Goal: Navigation & Orientation: Find specific page/section

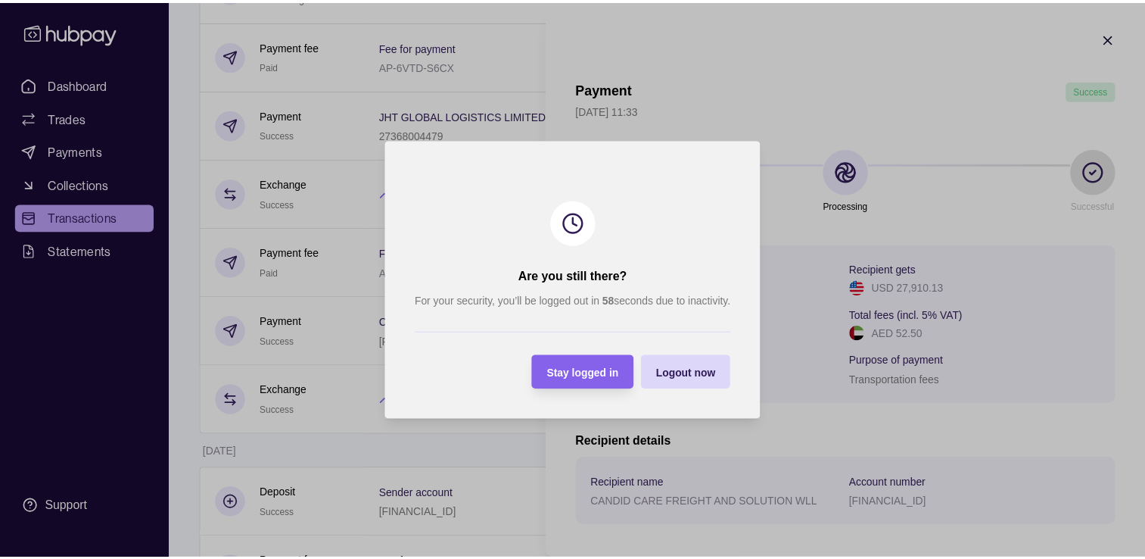
scroll to position [235, 0]
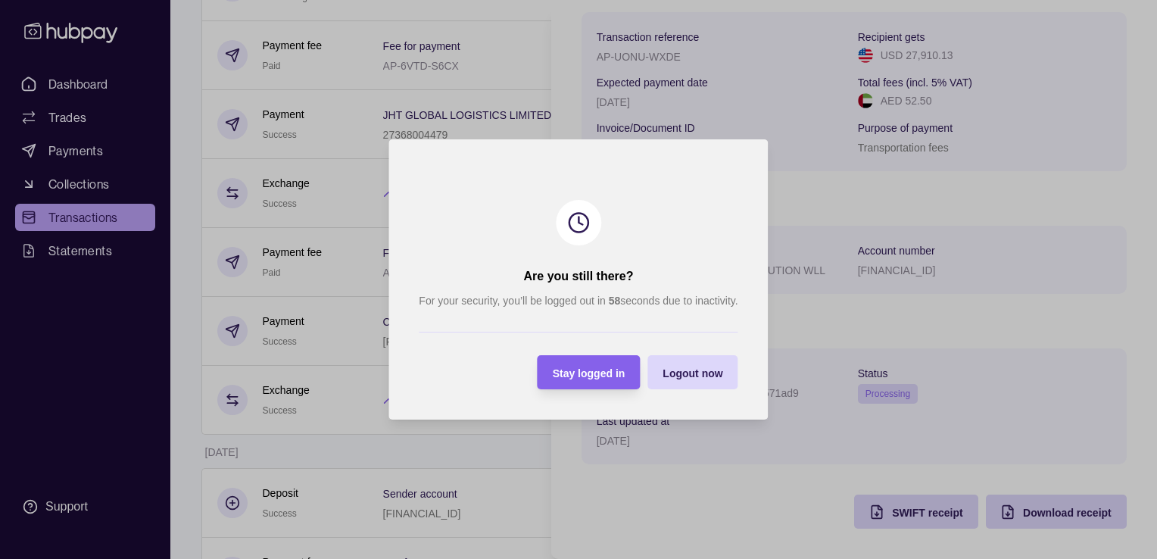
drag, startPoint x: 0, startPoint y: 0, endPoint x: 579, endPoint y: 372, distance: 688.0
click at [578, 373] on span "Stay logged in" at bounding box center [589, 373] width 73 height 12
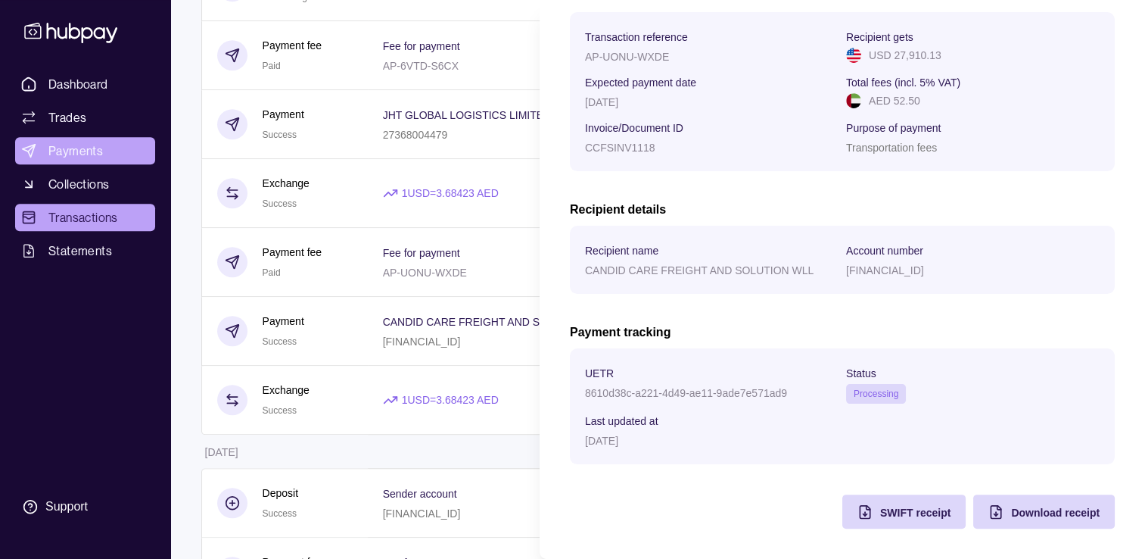
click at [76, 153] on html "Dashboard Trades Payments Collections Transactions Statements Support S Hello, …" at bounding box center [572, 5] width 1145 height 1676
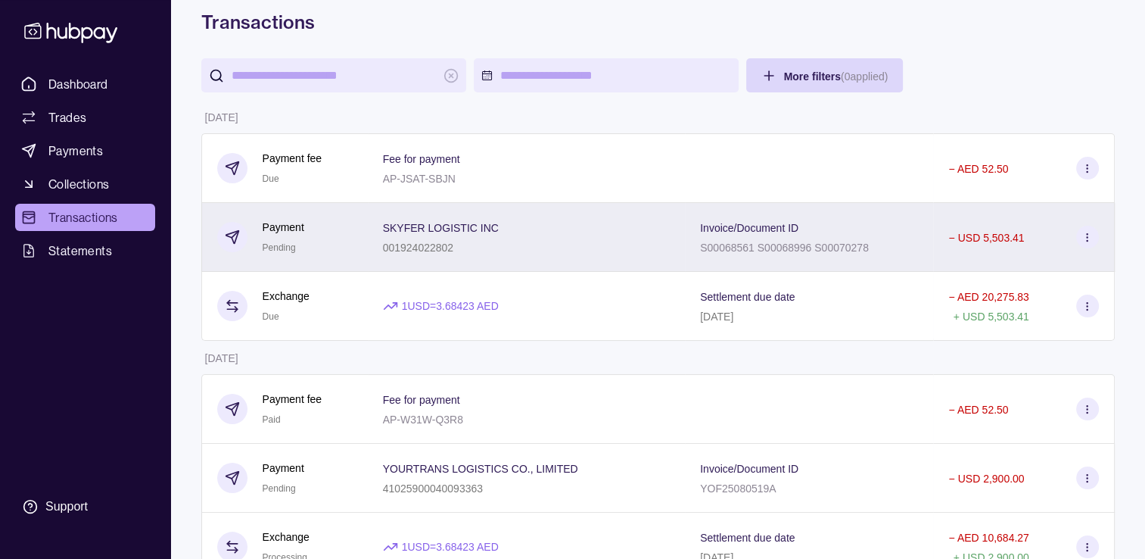
scroll to position [0, 0]
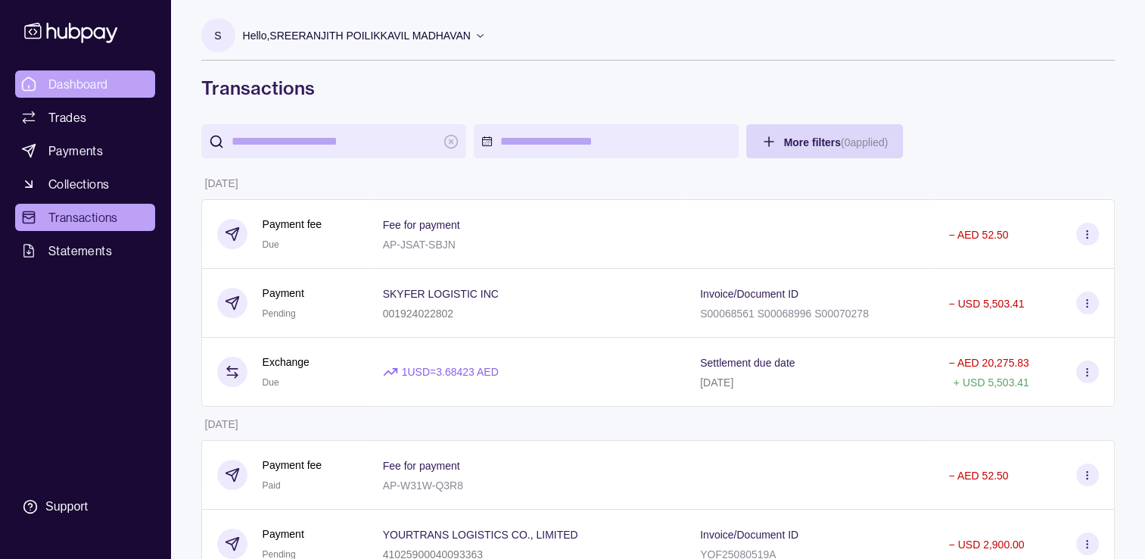
click at [67, 92] on span "Dashboard" at bounding box center [78, 84] width 60 height 18
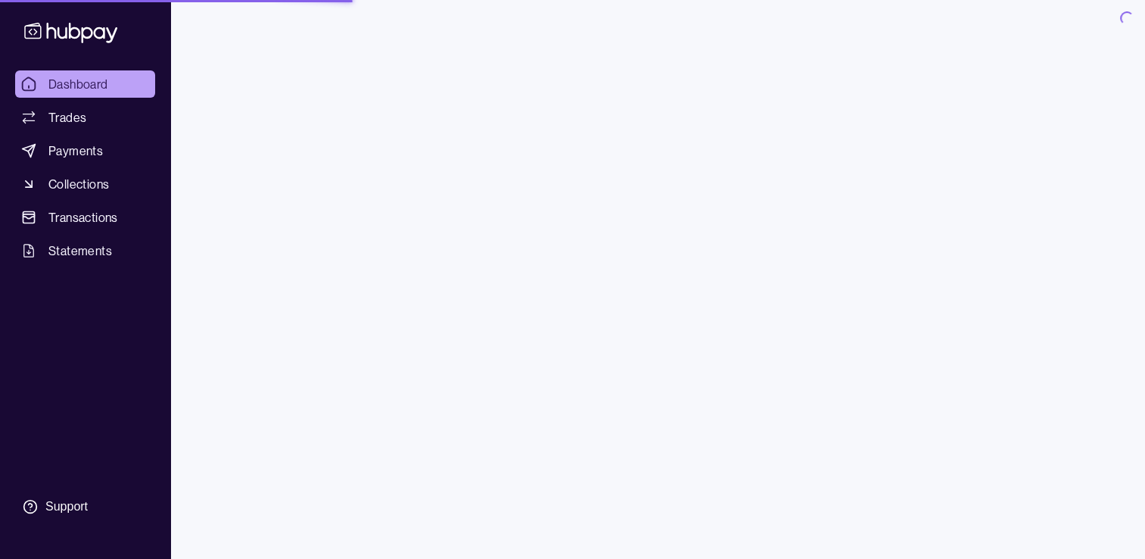
click at [80, 80] on span "Dashboard" at bounding box center [78, 84] width 60 height 18
